Goal: Task Accomplishment & Management: Complete application form

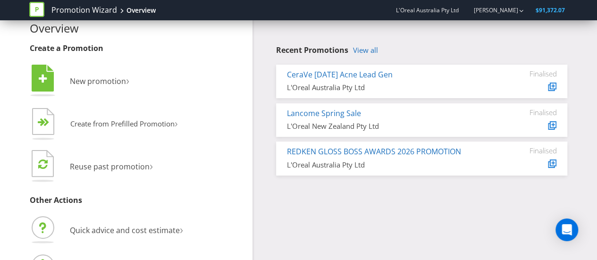
scroll to position [16, 0]
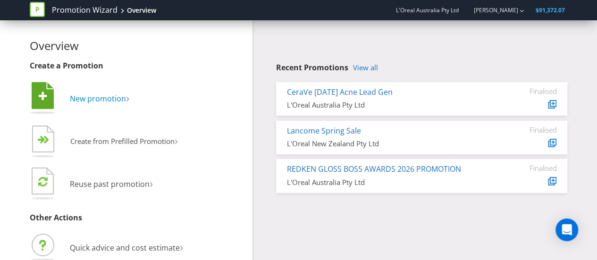
click at [126, 101] on span "New promotion" at bounding box center [98, 98] width 56 height 10
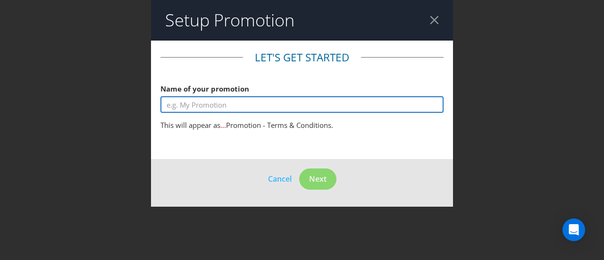
click at [202, 108] on input "text" at bounding box center [301, 104] width 283 height 17
type input "W"
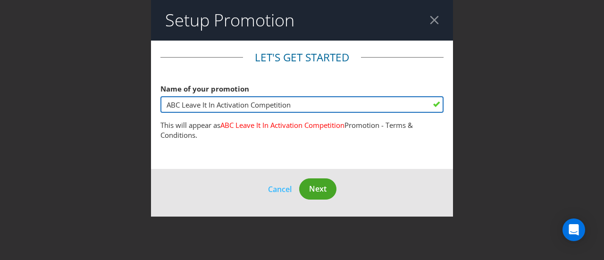
type input "ABC Leave It In Activation Competition"
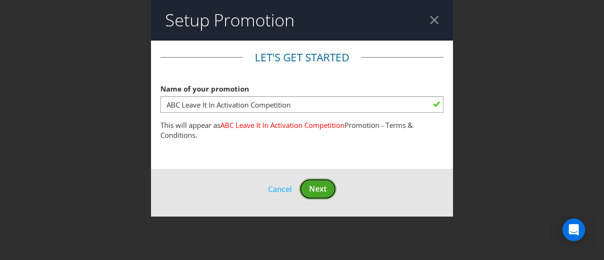
click at [335, 189] on button "Next" at bounding box center [317, 188] width 37 height 21
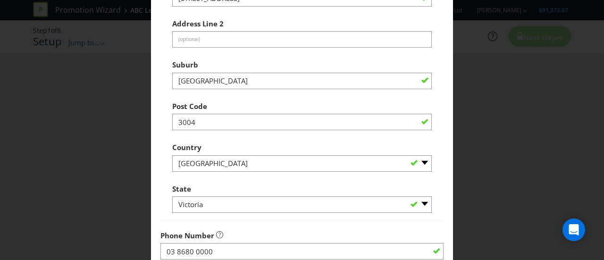
scroll to position [355, 0]
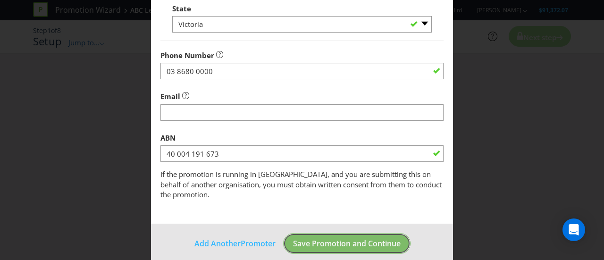
click at [369, 238] on button "Save Promotion and Continue" at bounding box center [346, 243] width 127 height 21
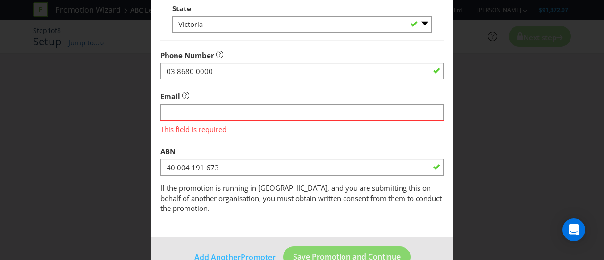
click at [249, 122] on span "This field is required" at bounding box center [301, 128] width 283 height 14
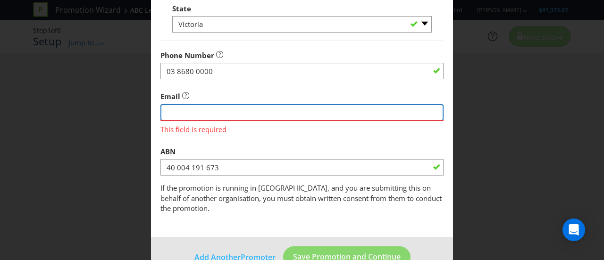
click at [242, 114] on input "string" at bounding box center [301, 112] width 283 height 17
type input "[PERSON_NAME][EMAIL_ADDRESS][PERSON_NAME][DOMAIN_NAME]"
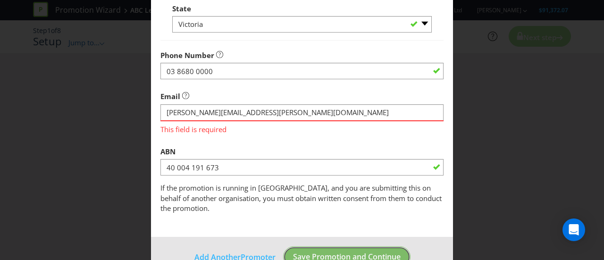
click at [327, 251] on footer "Add Another Promoter Save Promotion and Continue" at bounding box center [302, 261] width 302 height 48
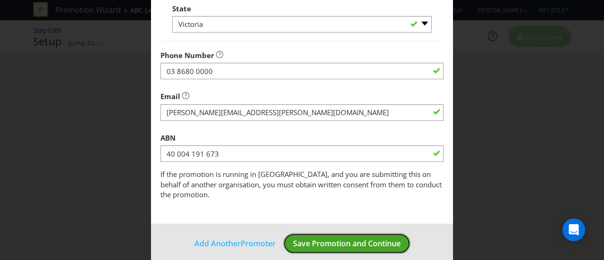
click at [319, 238] on span "Save Promotion and Continue" at bounding box center [347, 243] width 108 height 10
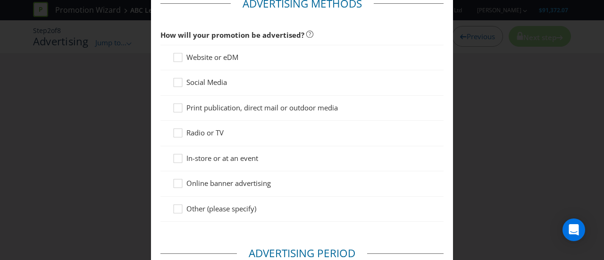
scroll to position [54, 0]
click at [176, 156] on icon at bounding box center [179, 160] width 14 height 14
click at [0, 0] on input "In-store or at an event" at bounding box center [0, 0] width 0 height 0
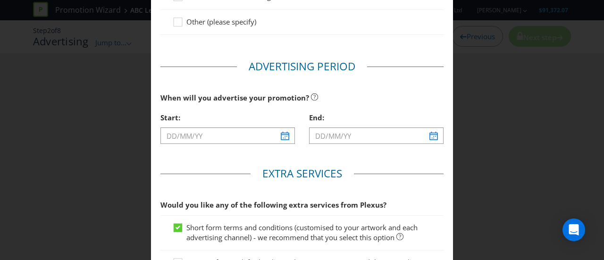
scroll to position [241, 0]
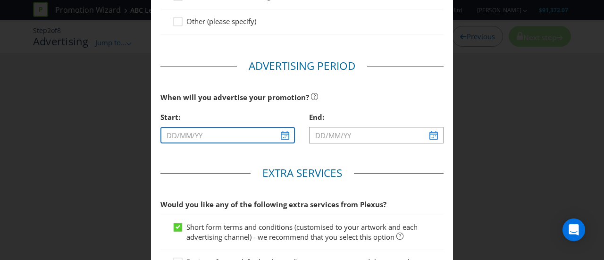
click at [250, 133] on input "text" at bounding box center [227, 135] width 135 height 17
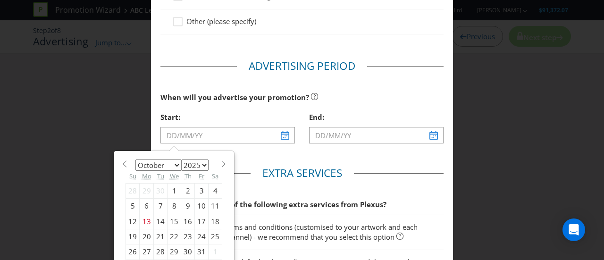
click at [183, 232] on div "23" at bounding box center [188, 236] width 14 height 15
type input "[DATE]"
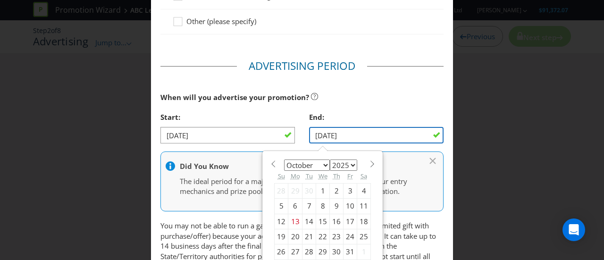
click at [336, 131] on input "[DATE]" at bounding box center [376, 135] width 135 height 17
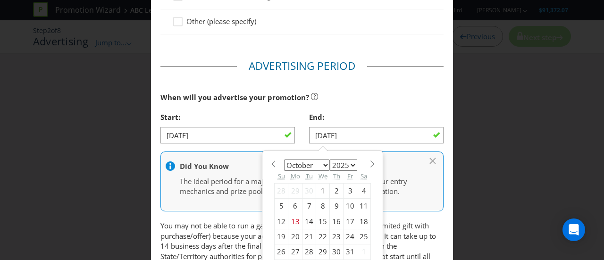
click at [357, 235] on div "25" at bounding box center [364, 236] width 14 height 15
type input "[DATE]"
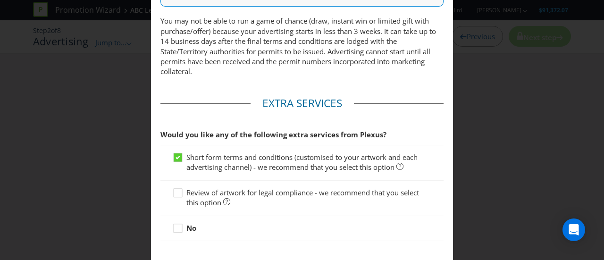
scroll to position [486, 0]
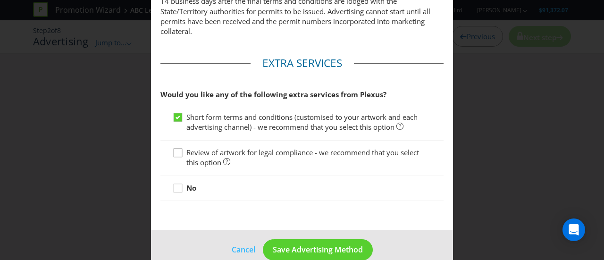
click at [173, 148] on icon at bounding box center [179, 155] width 14 height 14
click at [0, 0] on input "Review of artwork for legal compliance - we recommend that you select this opti…" at bounding box center [0, 0] width 0 height 0
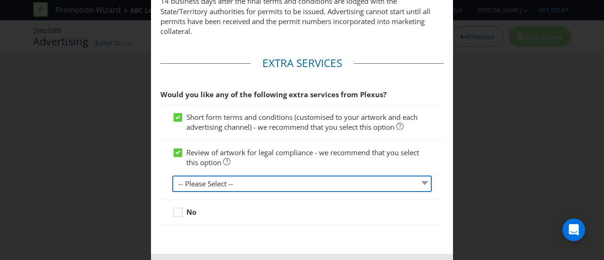
click at [210, 181] on select "-- Please Select -- 1 piece 2-4 pieces (provided at same time) 5-7 pieces (prov…" at bounding box center [302, 184] width 260 height 17
select select "MARKETING_REVIEW_1"
click at [172, 176] on select "-- Please Select -- 1 piece 2-4 pieces (provided at same time) 5-7 pieces (prov…" at bounding box center [302, 184] width 260 height 17
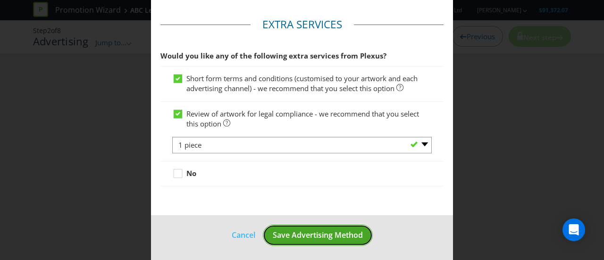
click at [304, 230] on span "Save Advertising Method" at bounding box center [318, 235] width 90 height 10
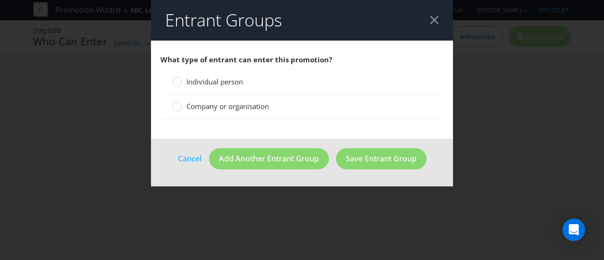
click at [213, 84] on span "Individual person" at bounding box center [214, 81] width 57 height 9
click at [0, 0] on input "Individual person" at bounding box center [0, 0] width 0 height 0
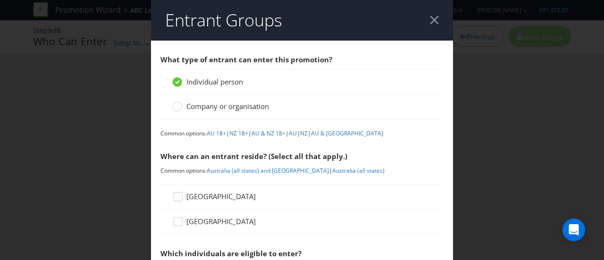
scroll to position [60, 0]
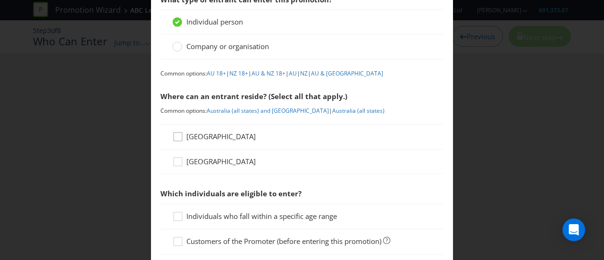
click at [178, 136] on icon at bounding box center [179, 139] width 14 height 14
click at [0, 0] on input "[GEOGRAPHIC_DATA]" at bounding box center [0, 0] width 0 height 0
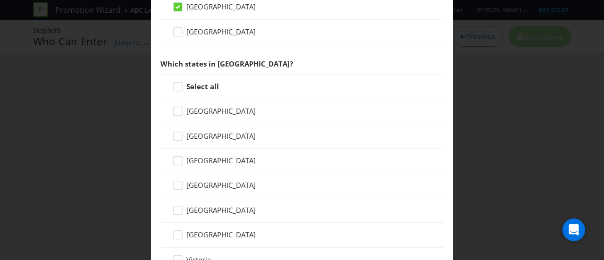
scroll to position [190, 0]
click at [177, 137] on icon at bounding box center [179, 138] width 14 height 14
click at [0, 0] on input "[GEOGRAPHIC_DATA]" at bounding box center [0, 0] width 0 height 0
click at [179, 88] on icon at bounding box center [179, 88] width 14 height 14
click at [0, 0] on input "Select all" at bounding box center [0, 0] width 0 height 0
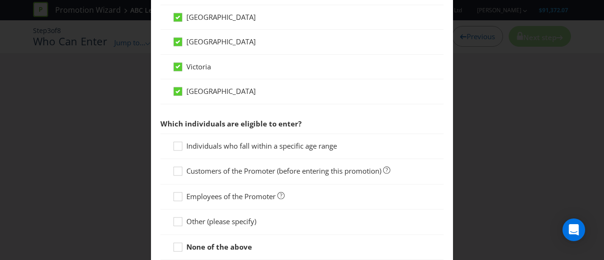
scroll to position [397, 0]
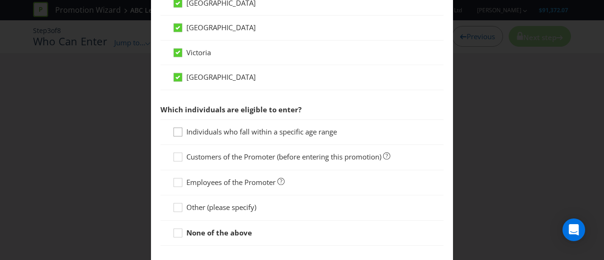
click at [179, 130] on icon at bounding box center [179, 134] width 14 height 14
click at [0, 0] on input "Individuals who fall within a specific age range" at bounding box center [0, 0] width 0 height 0
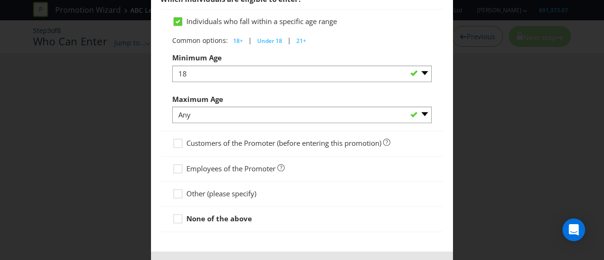
scroll to position [542, 0]
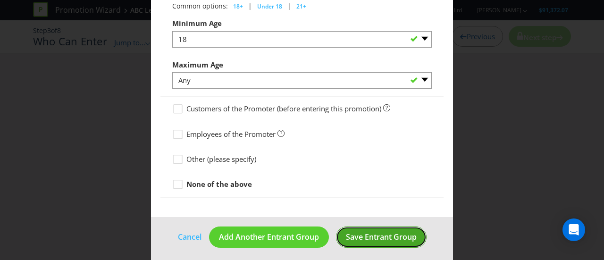
click at [360, 233] on span "Save Entrant Group" at bounding box center [381, 237] width 71 height 10
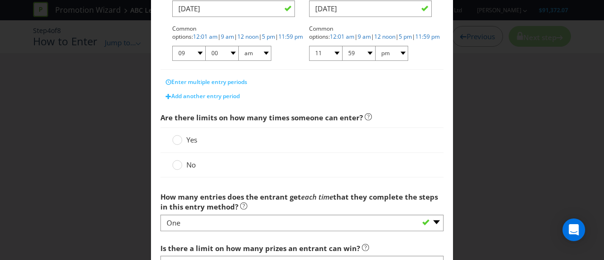
scroll to position [229, 0]
click at [174, 138] on circle at bounding box center [177, 139] width 9 height 9
click at [0, 0] on input "Yes" at bounding box center [0, 0] width 0 height 0
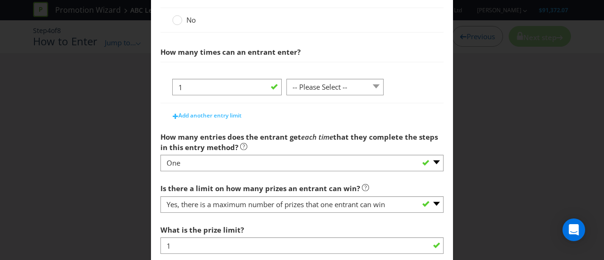
scroll to position [424, 0]
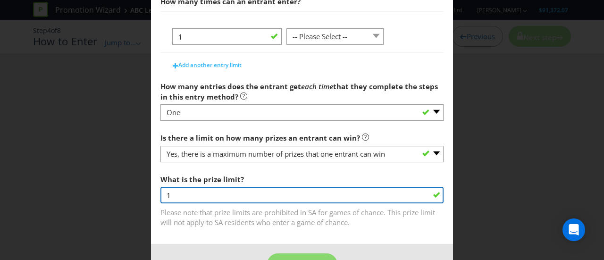
click at [297, 192] on input "1" at bounding box center [301, 195] width 283 height 17
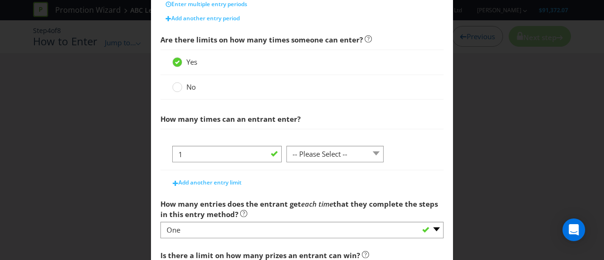
scroll to position [306, 0]
type input "3"
click at [330, 151] on select "-- Please Select -- per person per day per purchase per transaction Other (plea…" at bounding box center [335, 154] width 97 height 17
select select "PER_PERSON"
click at [287, 146] on select "-- Please Select -- per person per day per purchase per transaction Other (plea…" at bounding box center [335, 154] width 97 height 17
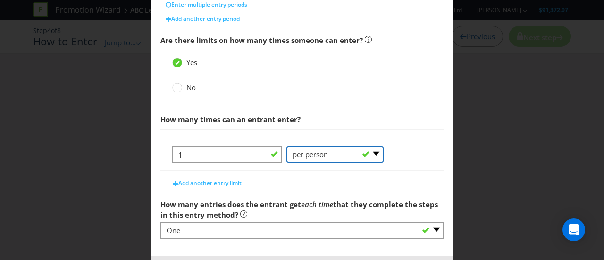
scroll to position [346, 0]
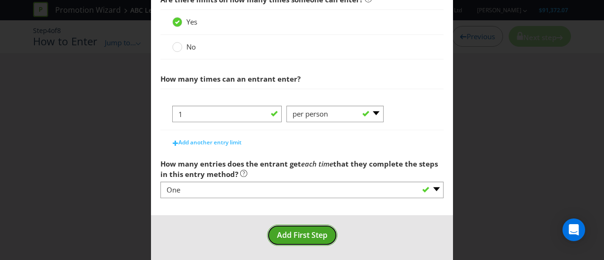
click at [304, 237] on span "Add First Step" at bounding box center [302, 235] width 51 height 10
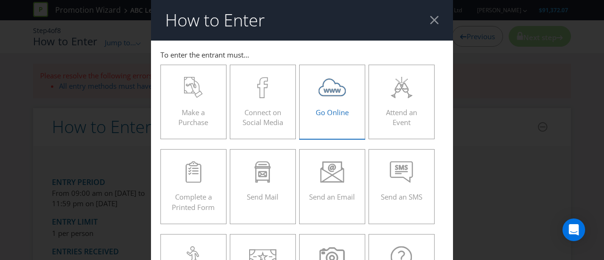
click at [321, 123] on label "Go Online" at bounding box center [332, 102] width 66 height 75
click at [0, 0] on input "Go Online" at bounding box center [0, 0] width 0 height 0
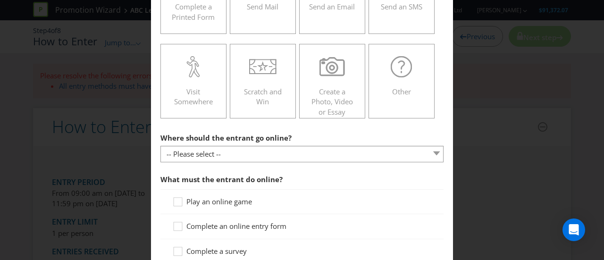
scroll to position [191, 0]
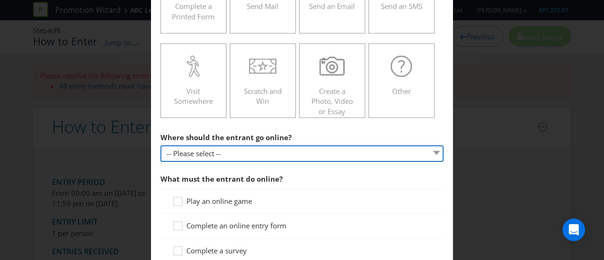
click at [318, 146] on select "-- Please select -- At a specific URL Using a direct link sent to the entrant b…" at bounding box center [301, 153] width 283 height 17
select select "SPECIFIC_URL"
click at [160, 145] on select "-- Please select -- At a specific URL Using a direct link sent to the entrant b…" at bounding box center [301, 153] width 283 height 17
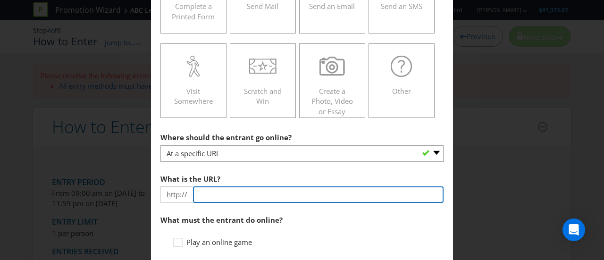
click at [242, 196] on input "text" at bounding box center [318, 194] width 251 height 17
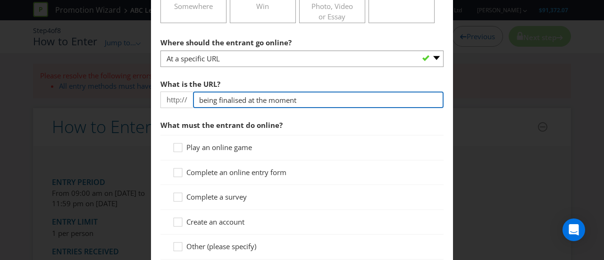
scroll to position [299, 0]
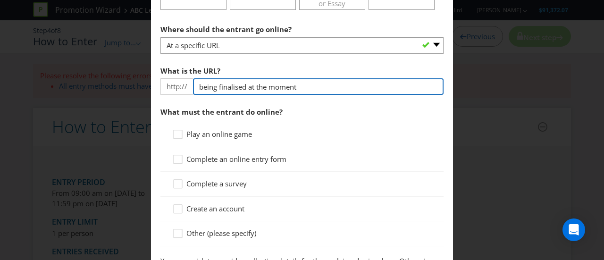
type input "being finalised at the moment"
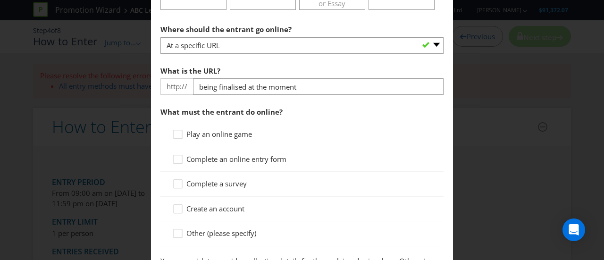
click at [174, 152] on div "Play an online game Complete an online entry form Complete a survey Create an a…" at bounding box center [301, 184] width 283 height 124
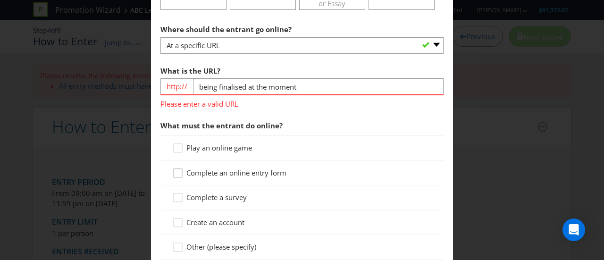
click at [179, 169] on icon at bounding box center [179, 175] width 14 height 14
click at [0, 0] on input "Complete an online entry form" at bounding box center [0, 0] width 0 height 0
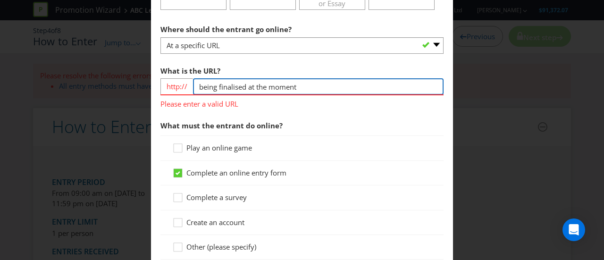
click at [260, 87] on input "being finalised at the moment" at bounding box center [318, 86] width 251 height 17
